Goal: Obtain resource: Download file/media

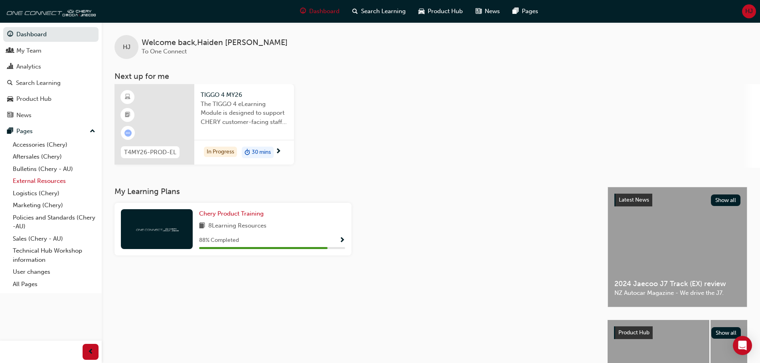
click at [31, 178] on link "External Resources" at bounding box center [54, 181] width 89 height 12
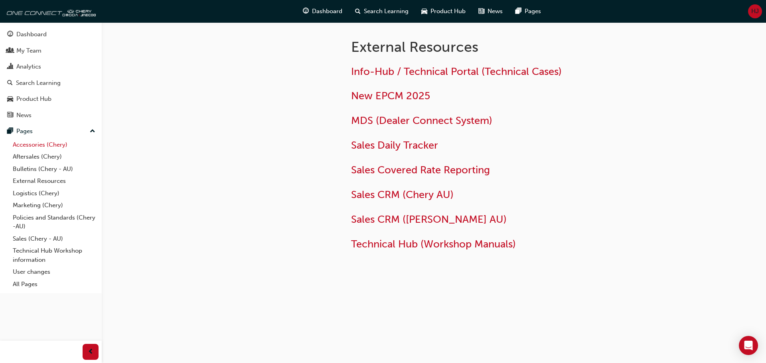
click at [35, 146] on link "Accessories (Chery)" at bounding box center [54, 145] width 89 height 12
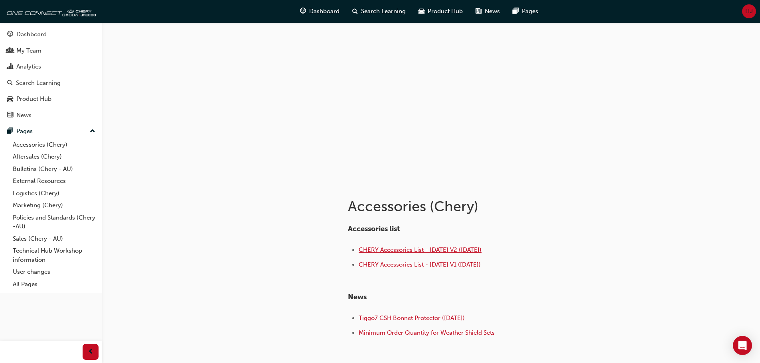
click at [431, 249] on span "CHERY Accessories List - [DATE] V2 ([DATE])" at bounding box center [420, 250] width 123 height 7
